Goal: Transaction & Acquisition: Purchase product/service

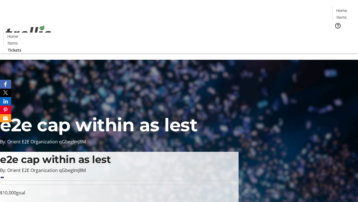
click at [337, 32] on span "Tickets" at bounding box center [343, 35] width 13 height 6
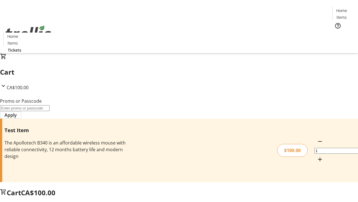
type input "PERCENT"
